Goal: Task Accomplishment & Management: Manage account settings

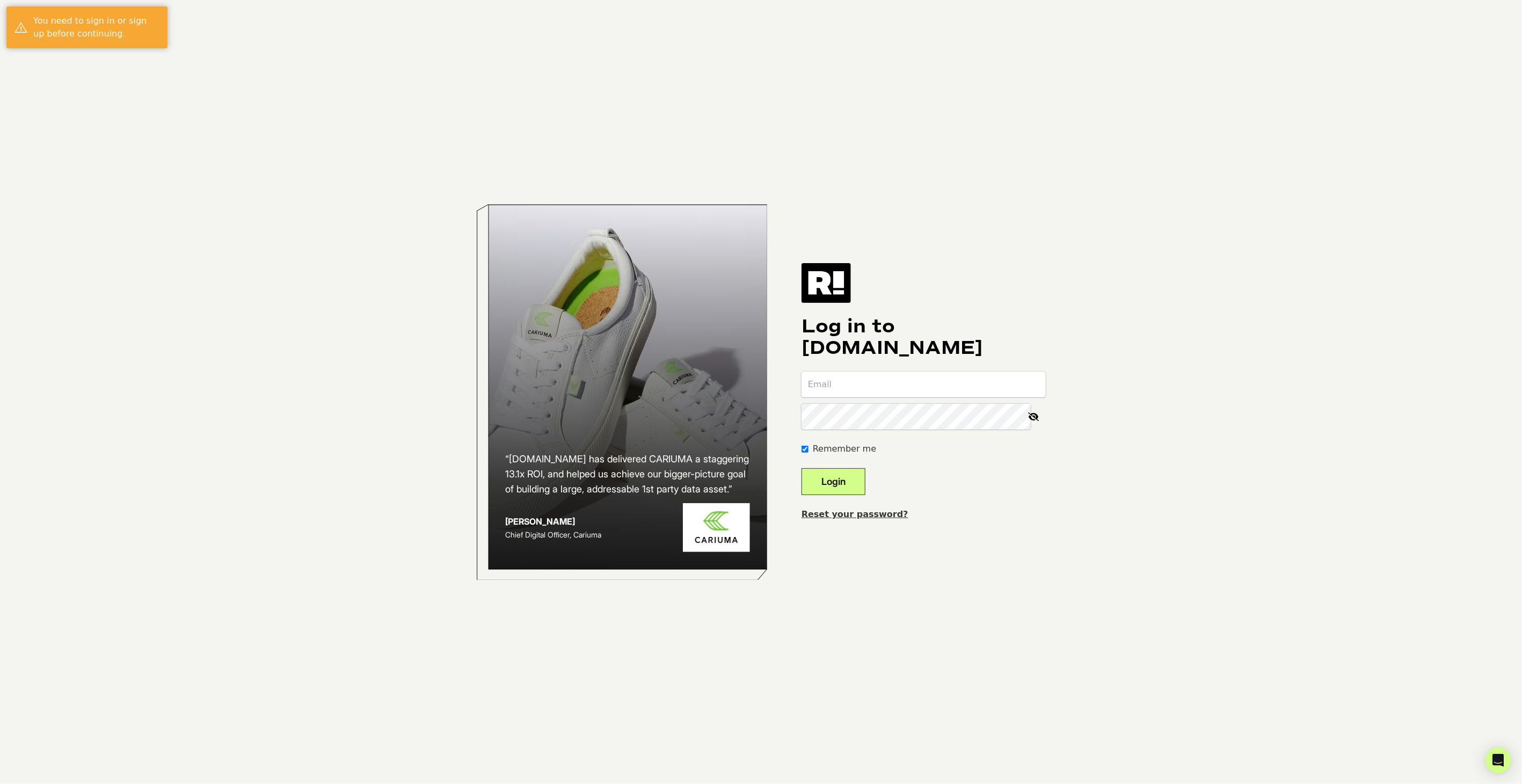
click at [857, 369] on div "Log in to [DOMAIN_NAME] Remember me Login Reset your password?" at bounding box center [923, 392] width 244 height 258
click at [856, 388] on input "email" at bounding box center [923, 385] width 244 height 26
type input "[EMAIL_ADDRESS][DOMAIN_NAME]"
click at [888, 483] on form "[EMAIL_ADDRESS][DOMAIN_NAME] Remember me Login" at bounding box center [923, 433] width 244 height 123
click at [853, 479] on button "Login" at bounding box center [834, 481] width 64 height 27
